Goal: Information Seeking & Learning: Check status

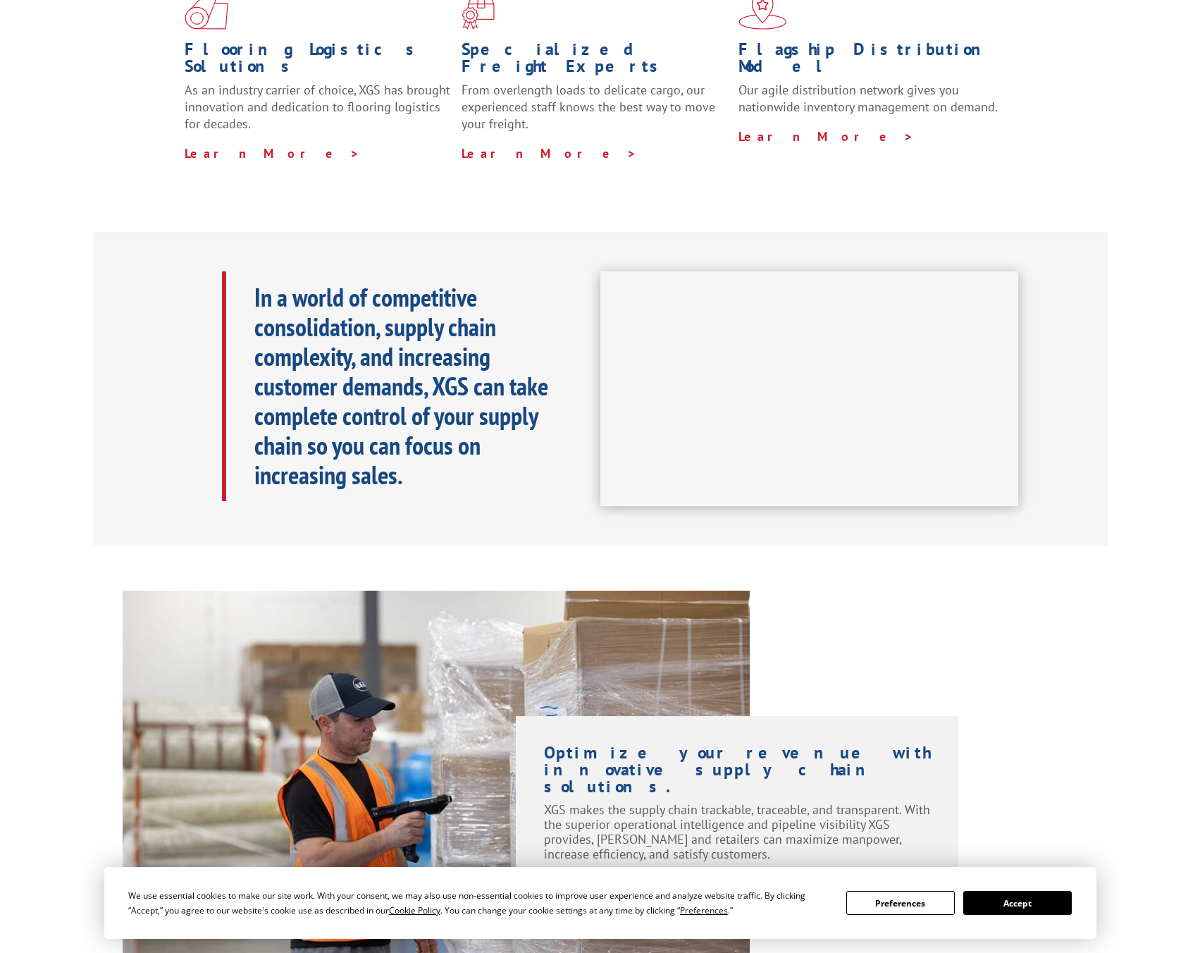
scroll to position [493, 0]
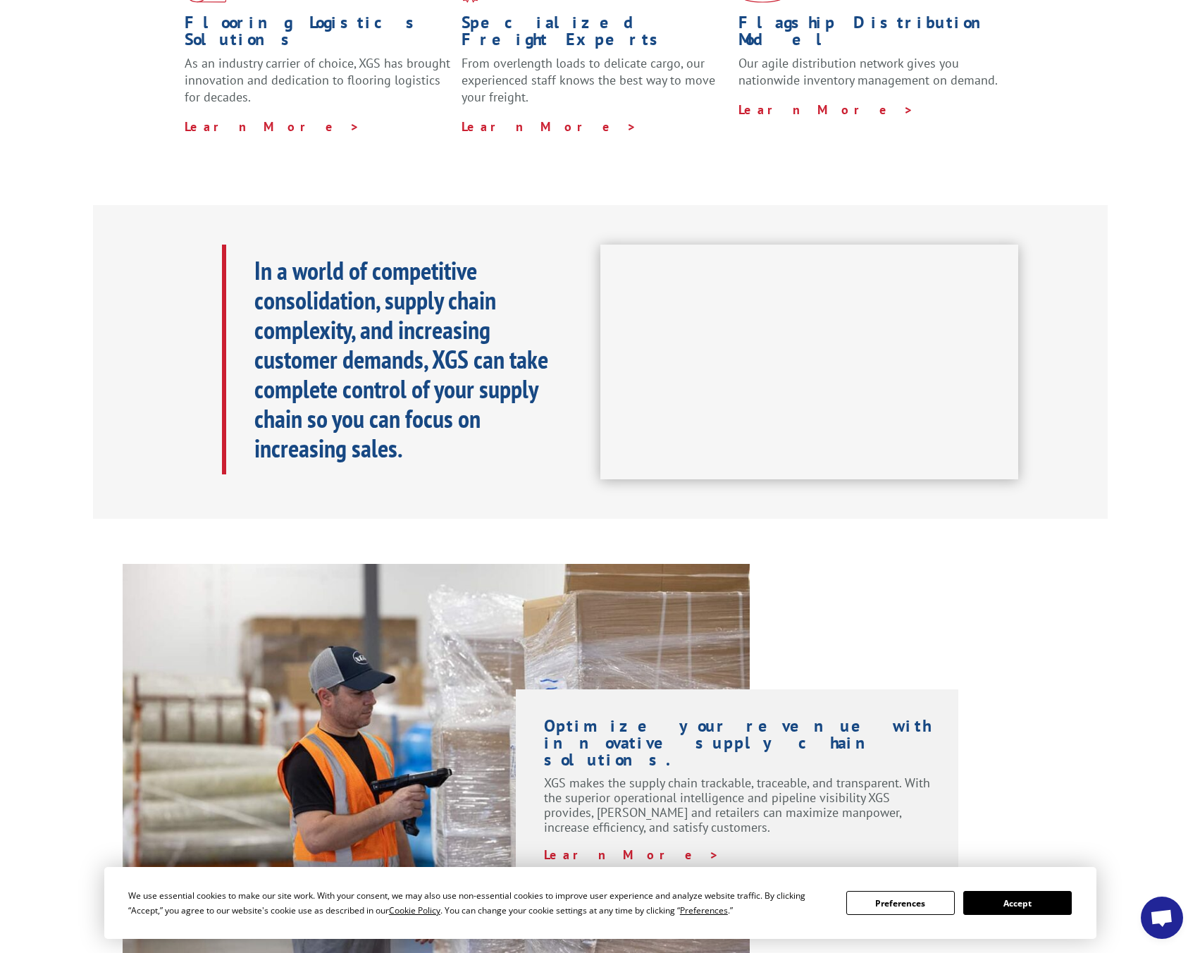
click at [1040, 899] on button "Accept" at bounding box center [1017, 903] width 109 height 24
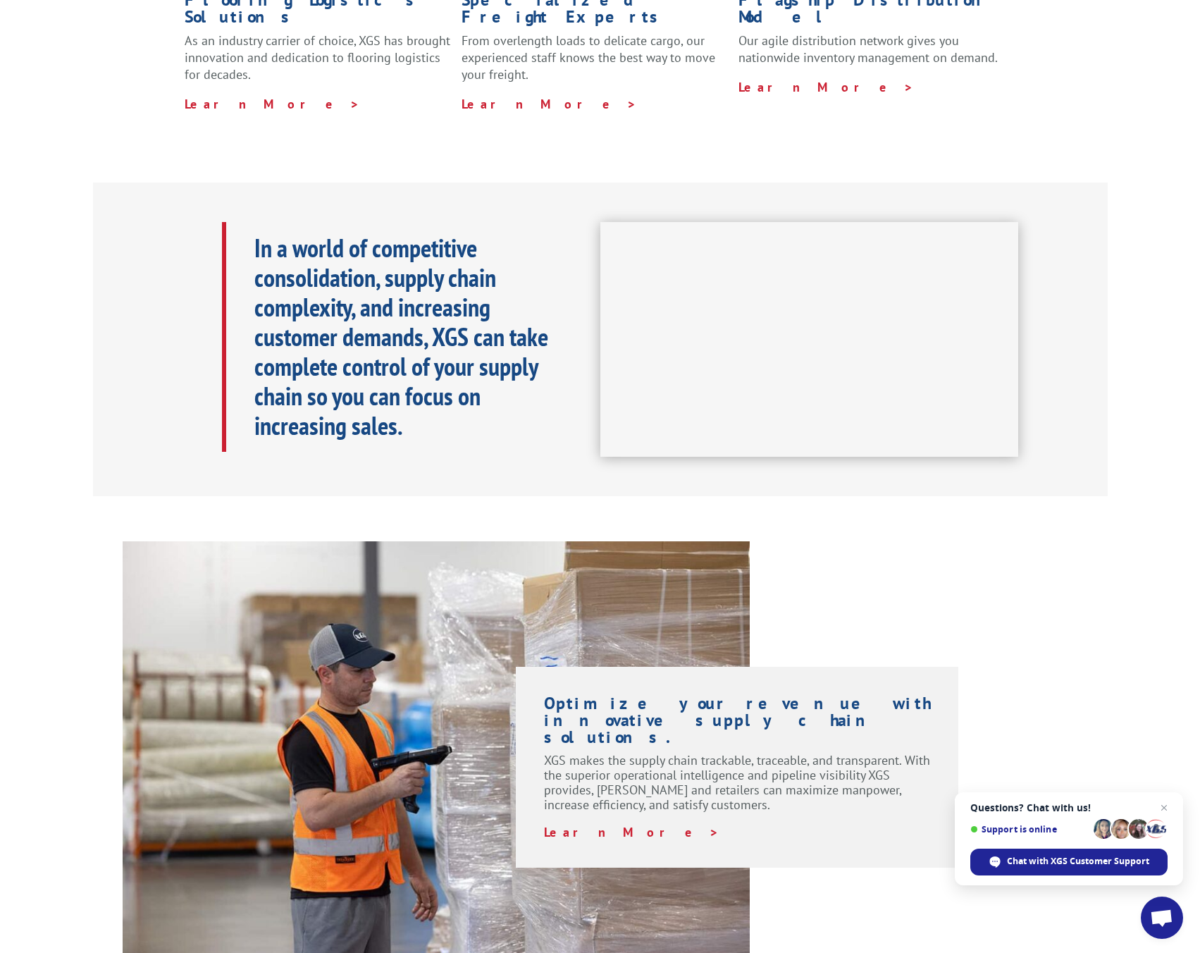
scroll to position [0, 0]
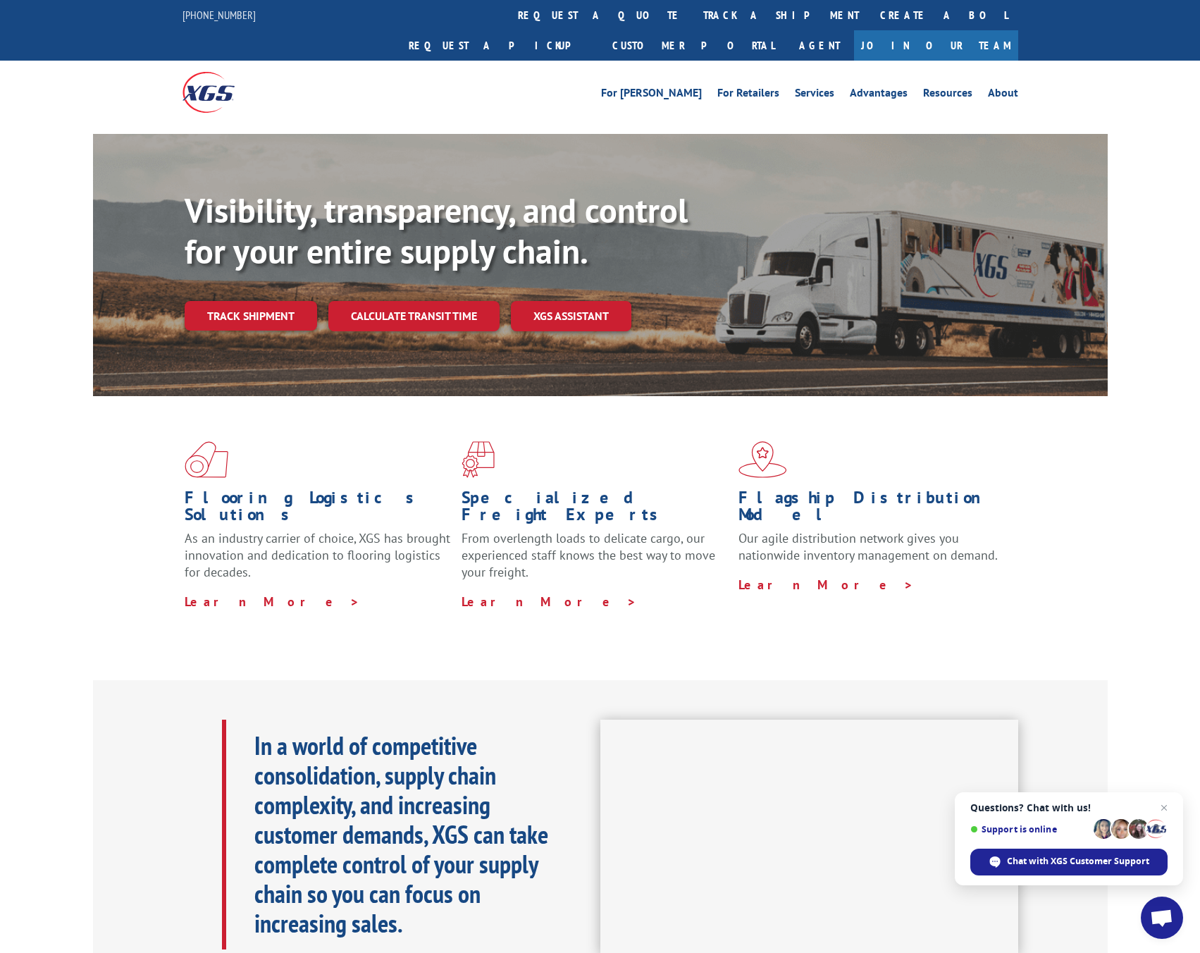
drag, startPoint x: 275, startPoint y: 288, endPoint x: 414, endPoint y: 319, distance: 142.4
click at [275, 301] on link "Track shipment" at bounding box center [251, 316] width 133 height 30
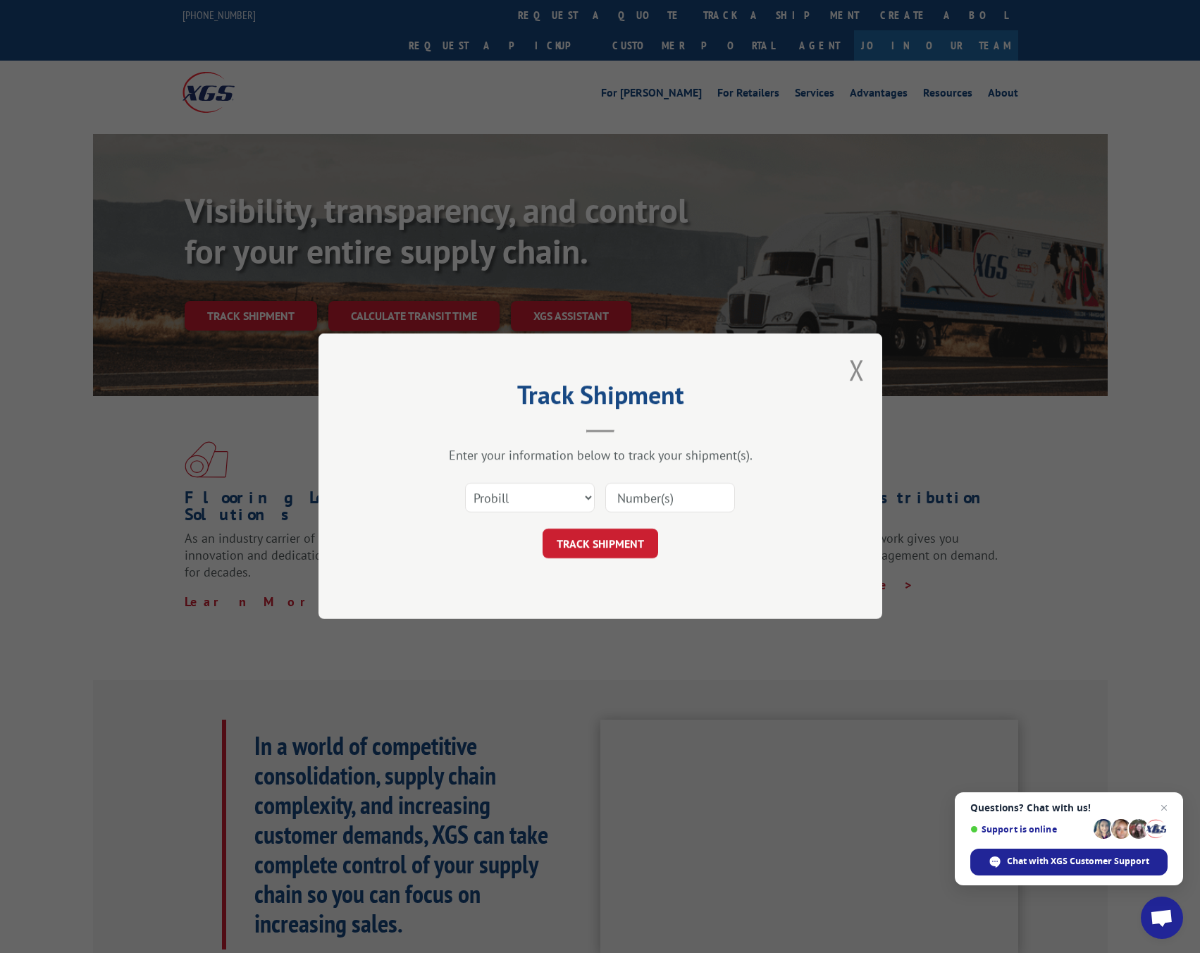
click at [696, 498] on input at bounding box center [670, 498] width 130 height 30
paste input "17638300"
type input "17638300"
click button "TRACK SHIPMENT" at bounding box center [601, 544] width 116 height 30
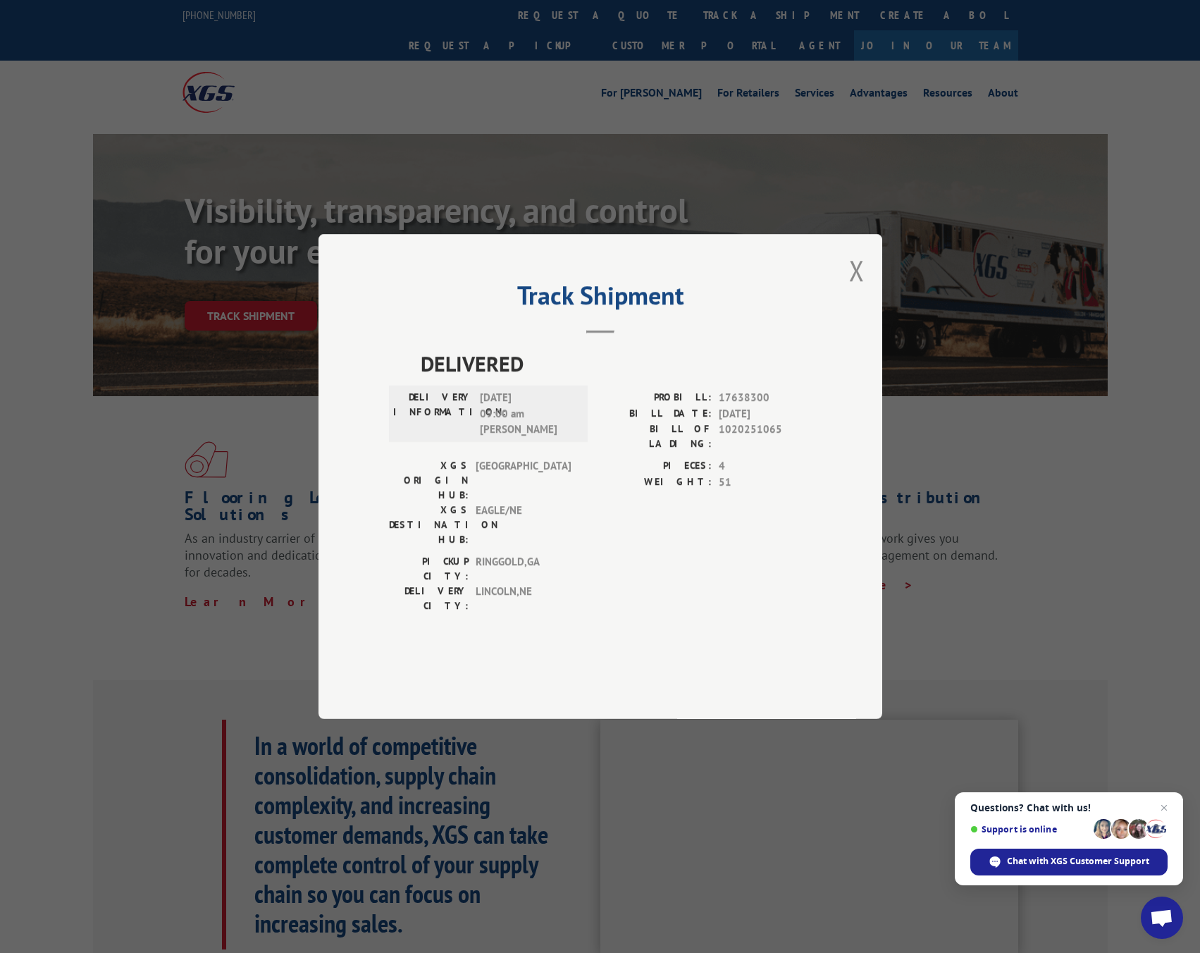
click at [803, 606] on div "DELIVERED DELIVERY INFORMATION: 10/01/2025 09:00 am ROGER J PROBILL: 17638300 B…" at bounding box center [600, 502] width 423 height 311
